Goal: Task Accomplishment & Management: Complete application form

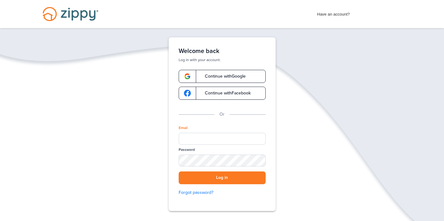
click at [202, 139] on input "Email" at bounding box center [222, 139] width 87 height 12
type input "**********"
click at [222, 178] on button "Log in" at bounding box center [222, 178] width 87 height 13
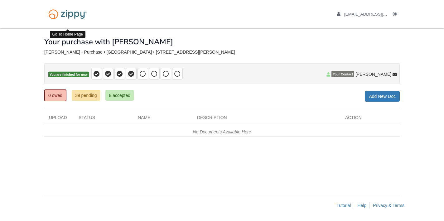
click at [66, 14] on img at bounding box center [67, 14] width 46 height 16
click at [395, 15] on icon "Log out" at bounding box center [395, 14] width 4 height 4
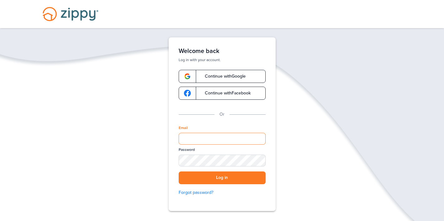
click at [258, 138] on input "Email" at bounding box center [222, 139] width 87 height 12
type input "**********"
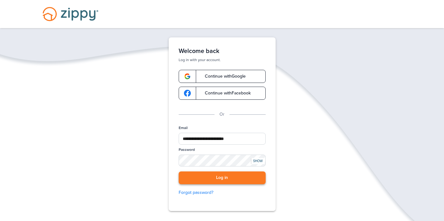
click at [234, 179] on button "Log in" at bounding box center [222, 178] width 87 height 13
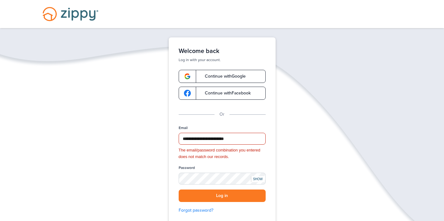
click at [256, 178] on div "SHOW" at bounding box center [258, 179] width 14 height 6
click at [146, 18] on div "Don't have an account? Apply Now Have an account? Log In Schedule a Floify Demo" at bounding box center [222, 14] width 444 height 28
click at [72, 15] on img "Desktop Navigation" at bounding box center [70, 14] width 71 height 28
